Goal: Information Seeking & Learning: Learn about a topic

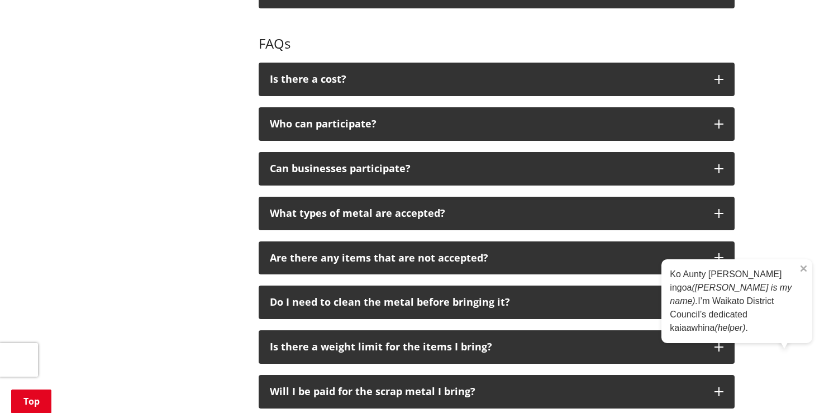
scroll to position [671, 0]
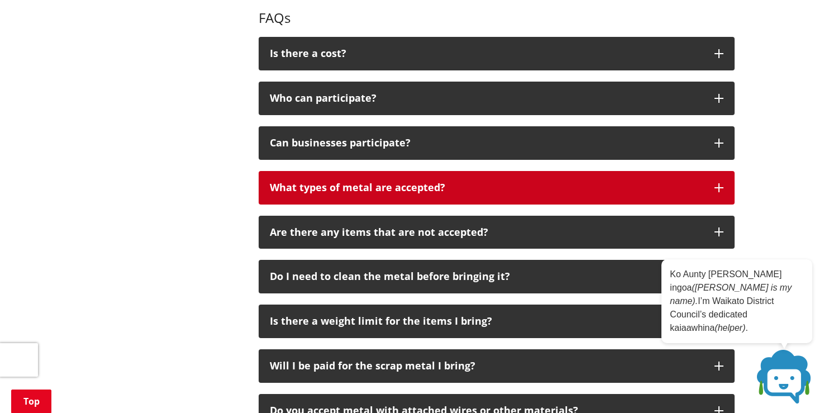
click at [487, 183] on p "What types of metal are accepted?" at bounding box center [487, 187] width 434 height 11
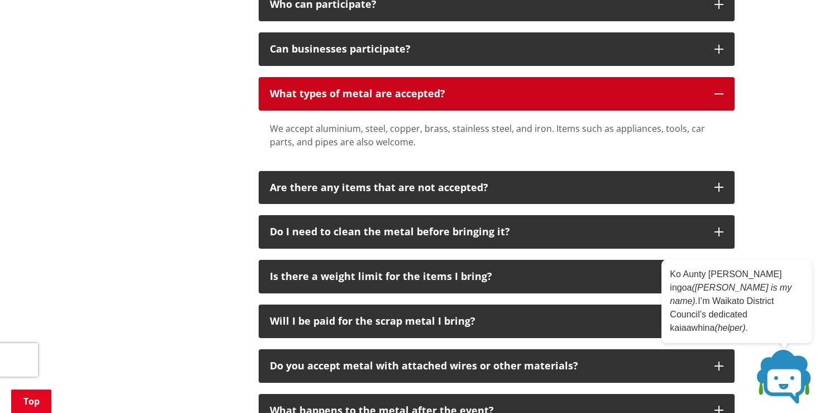
scroll to position [782, 0]
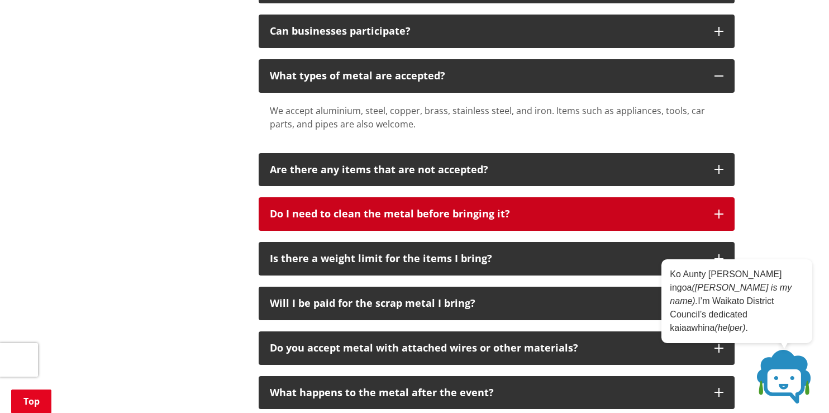
click at [539, 223] on button "Do I need to clean the metal before bringing it?" at bounding box center [497, 214] width 476 height 34
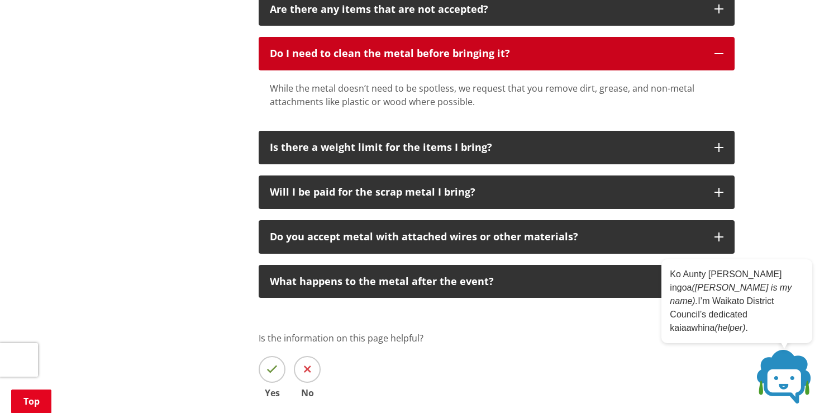
scroll to position [950, 0]
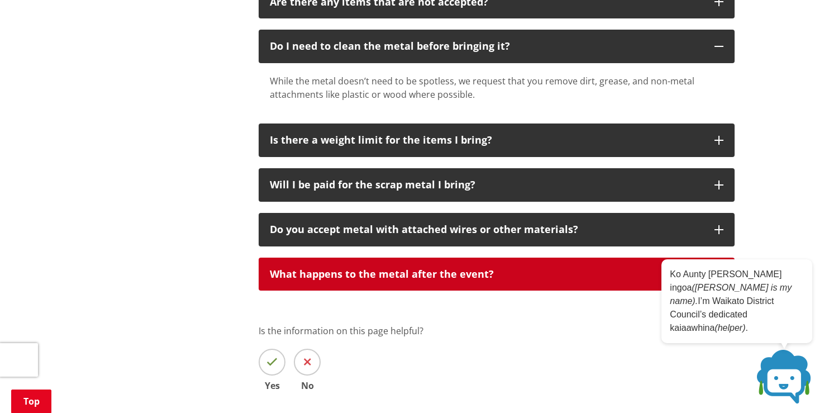
click at [588, 276] on div "What happens to the metal after the event?" at bounding box center [487, 274] width 434 height 11
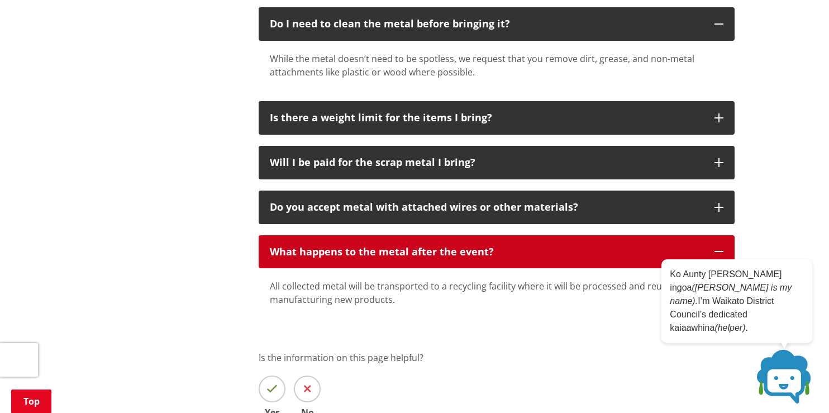
scroll to position [1062, 0]
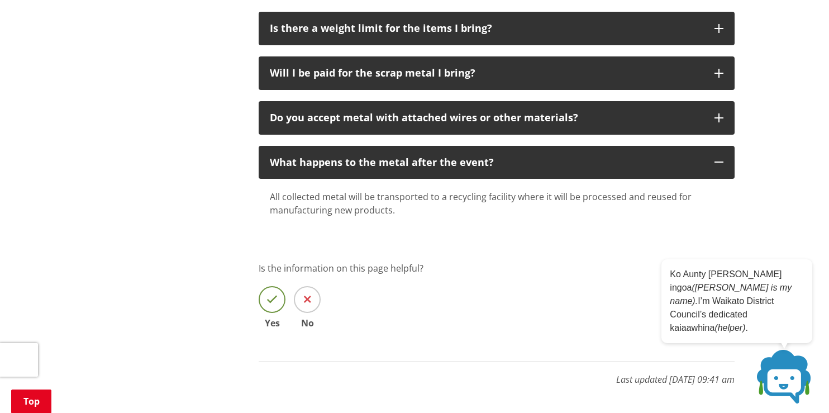
click at [271, 300] on icon at bounding box center [272, 299] width 11 height 11
click at [0, 0] on input "Yes" at bounding box center [0, 0] width 0 height 0
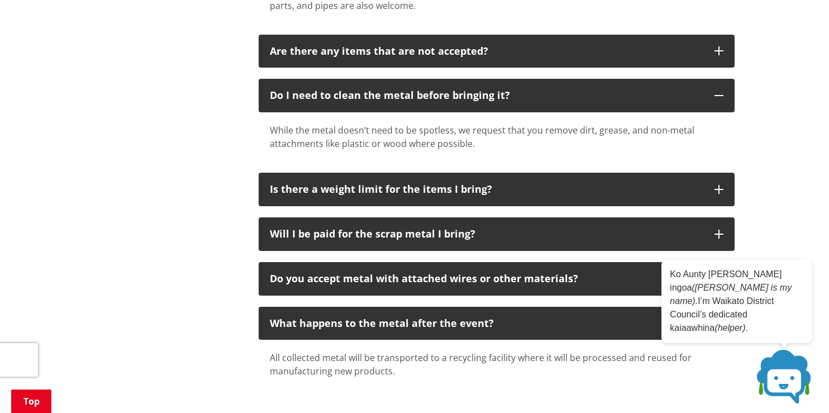
scroll to position [894, 0]
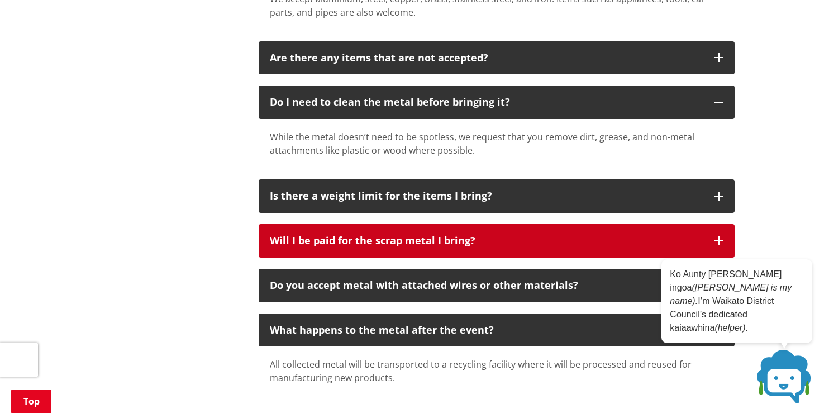
click at [513, 244] on div "Will I be paid for the scrap metal I bring?" at bounding box center [487, 240] width 434 height 11
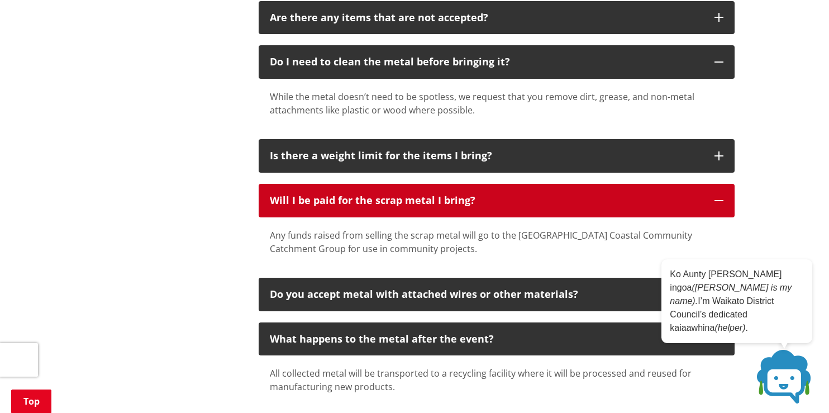
scroll to position [932, 0]
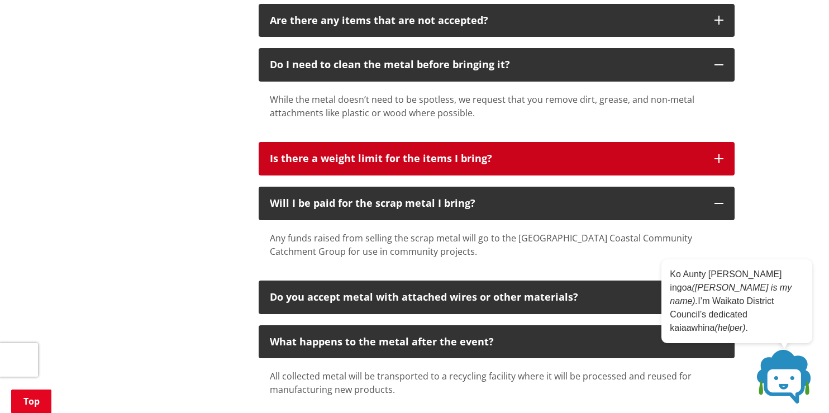
click at [518, 156] on p "Is there a weight limit for the items I bring?" at bounding box center [487, 158] width 434 height 11
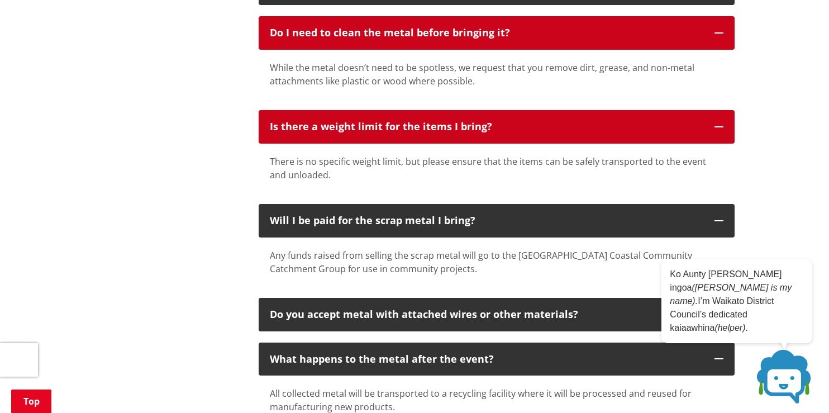
scroll to position [988, 0]
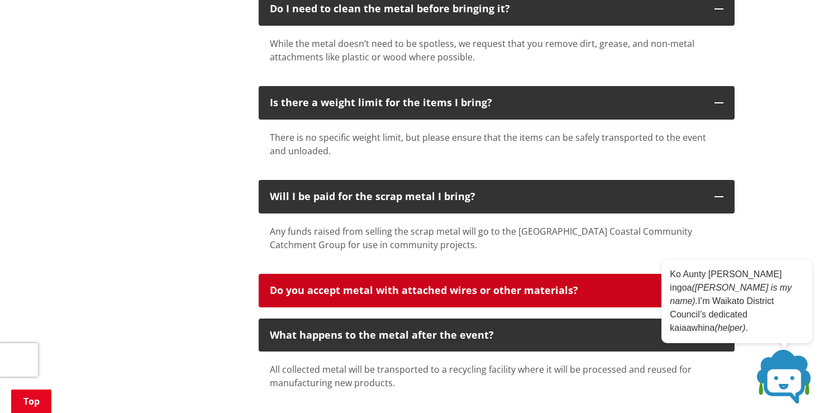
click at [510, 287] on div "Do you accept metal with attached wires or other materials?" at bounding box center [487, 290] width 434 height 11
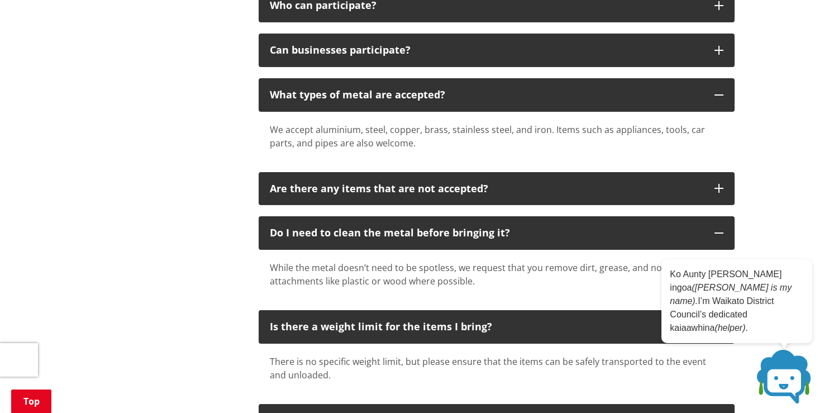
scroll to position [708, 0]
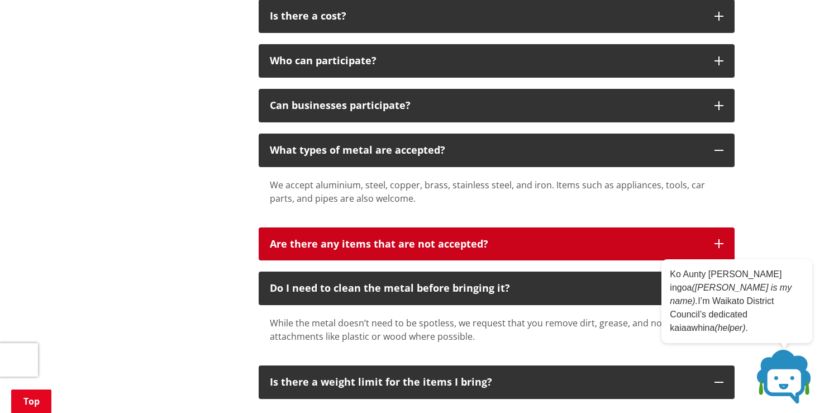
click at [511, 242] on p "Are there any items that are not accepted?" at bounding box center [487, 244] width 434 height 11
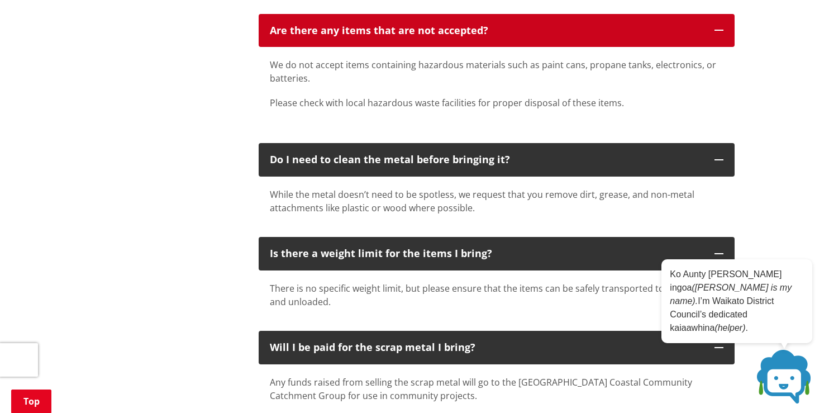
scroll to position [810, 0]
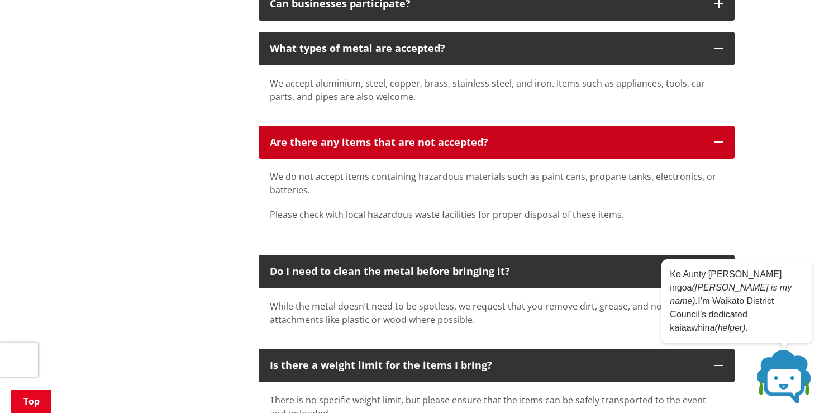
click at [617, 145] on p "Are there any items that are not accepted?" at bounding box center [487, 142] width 434 height 11
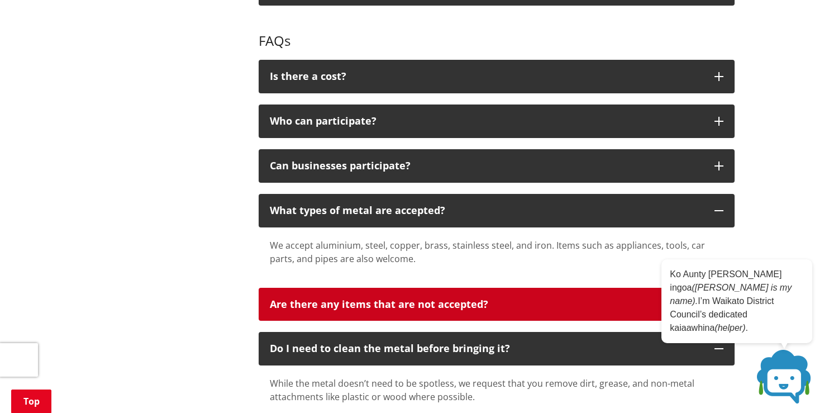
scroll to position [642, 0]
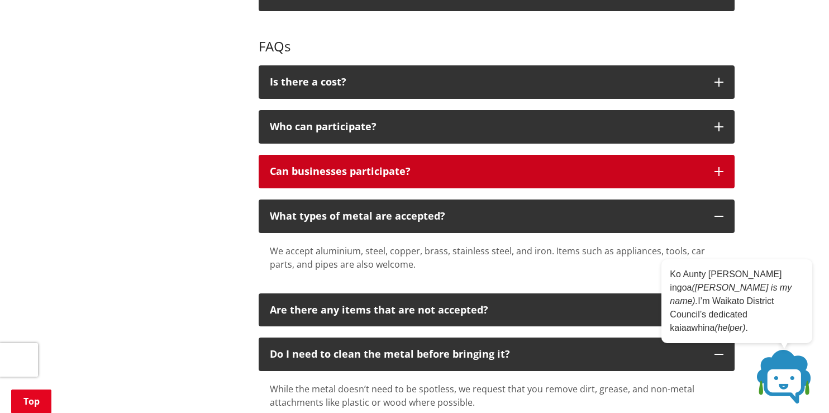
click at [450, 177] on button "Can businesses participate?" at bounding box center [497, 172] width 476 height 34
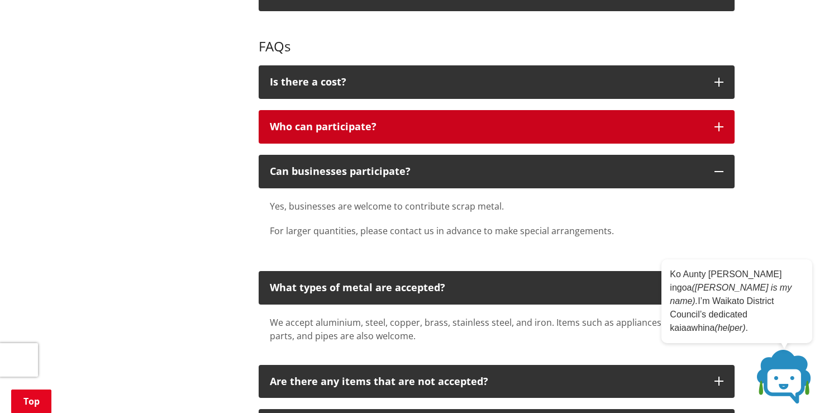
click at [601, 126] on p "Who can participate?" at bounding box center [487, 126] width 434 height 11
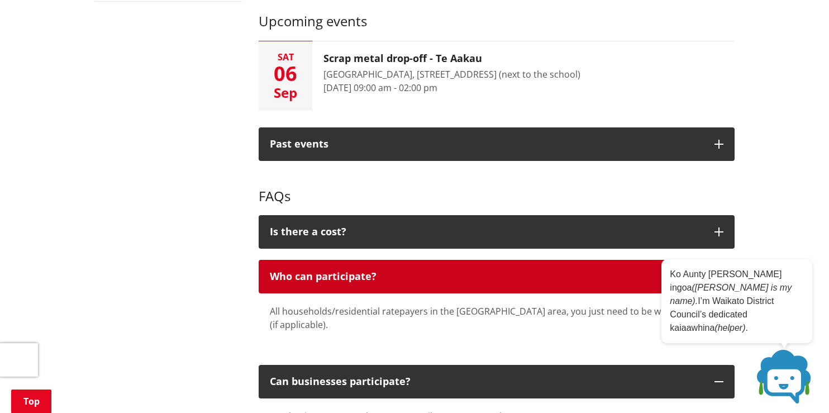
scroll to position [474, 0]
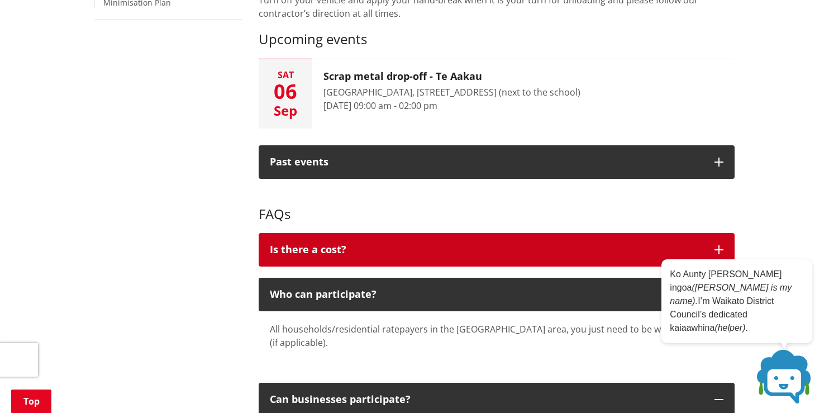
click at [467, 244] on div "Is there a cost?" at bounding box center [487, 249] width 434 height 11
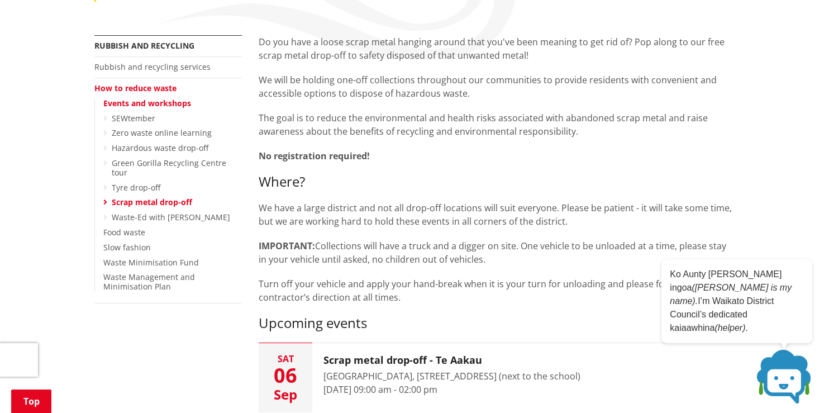
scroll to position [186, 0]
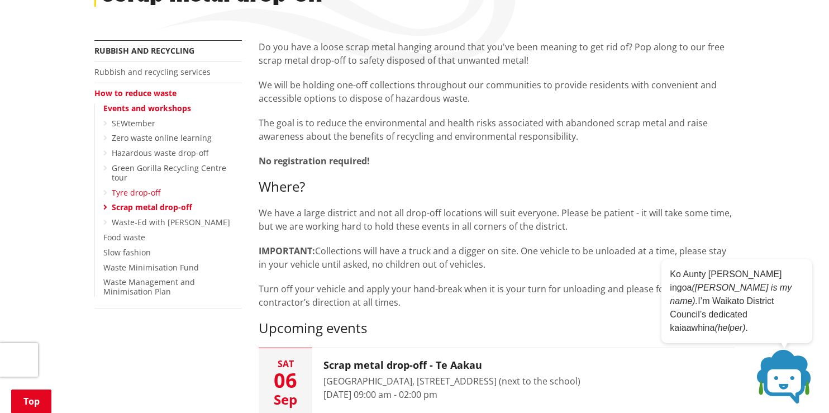
click at [145, 187] on link "Tyre drop-off" at bounding box center [136, 192] width 49 height 11
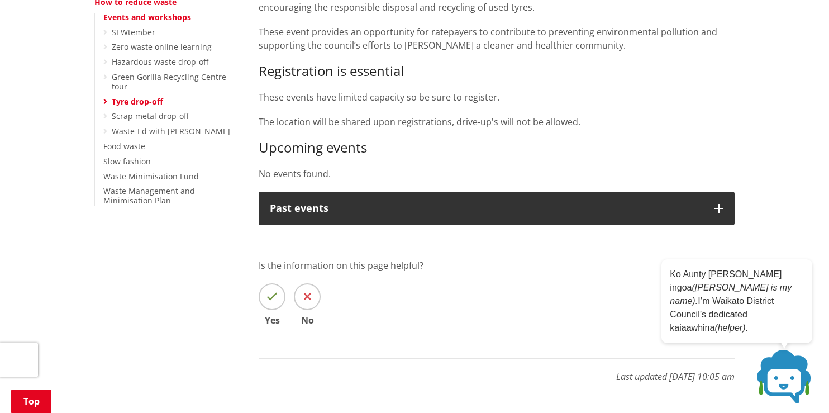
scroll to position [279, 0]
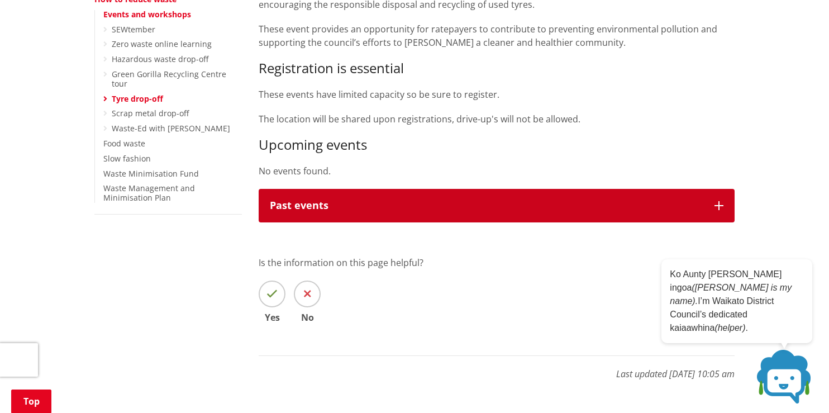
click at [348, 198] on button "Past events" at bounding box center [497, 206] width 476 height 34
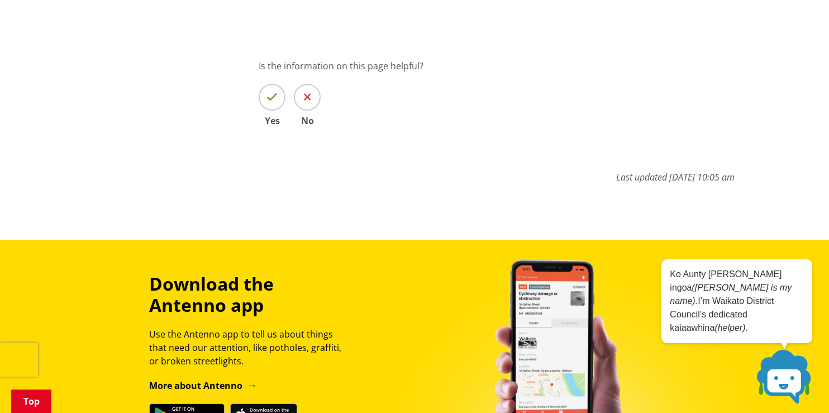
scroll to position [655, 0]
